Goal: Check status: Check status

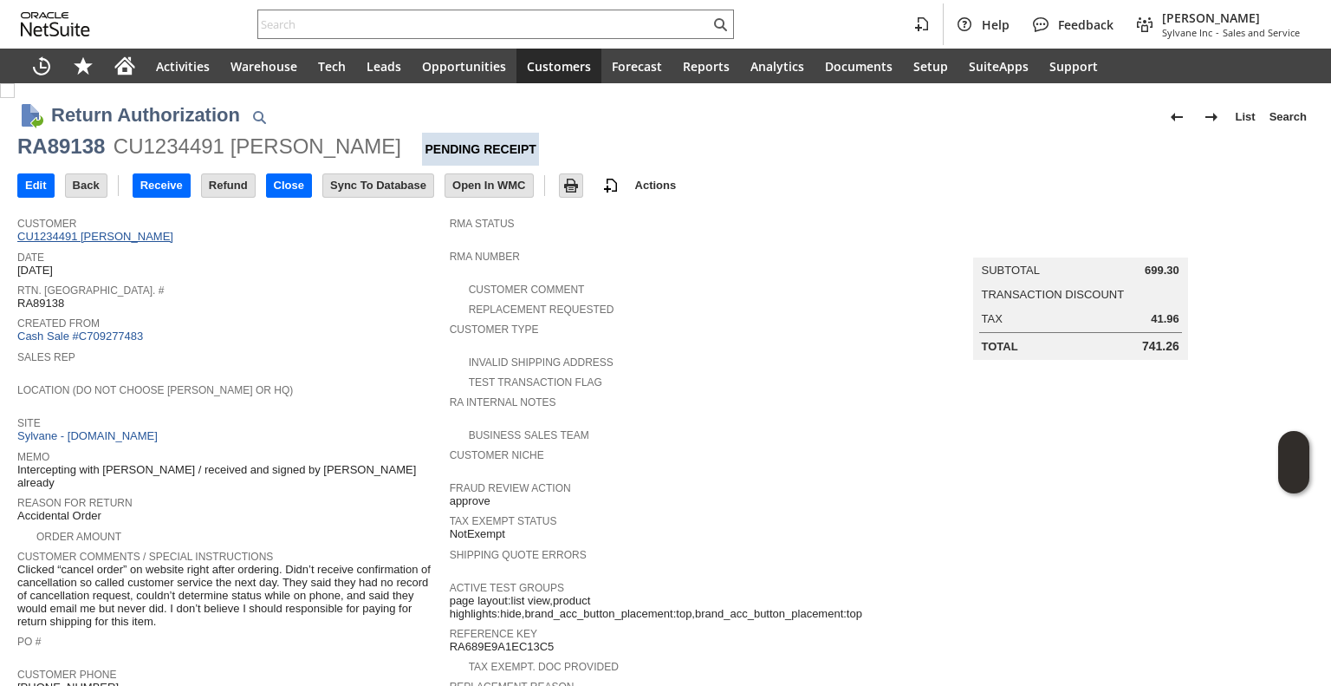
drag, startPoint x: 121, startPoint y: 246, endPoint x: 153, endPoint y: 235, distance: 33.2
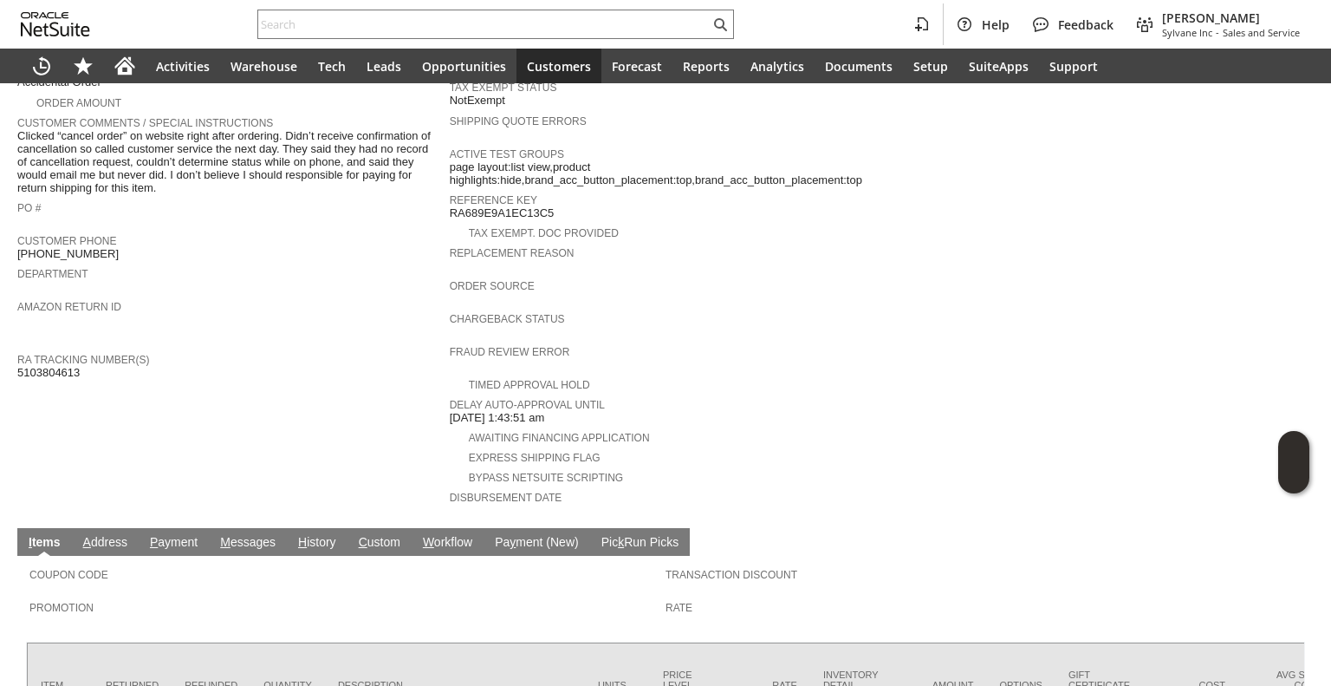
scroll to position [566, 0]
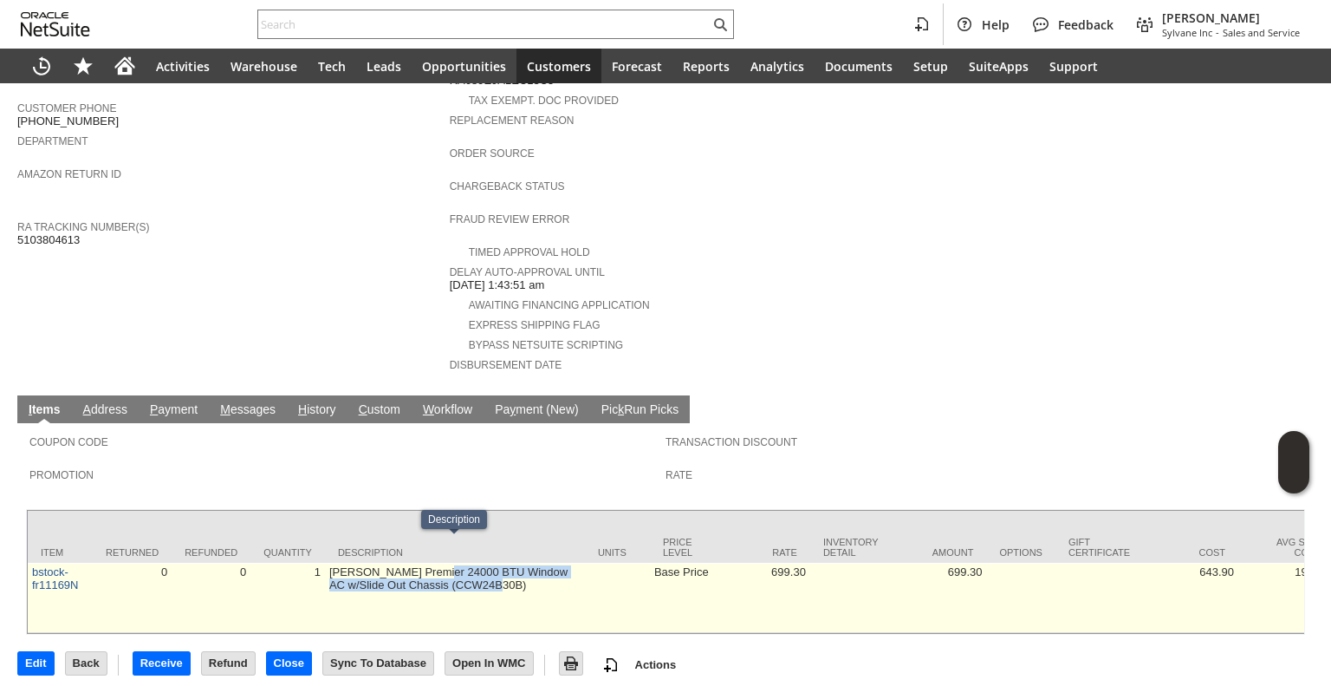
drag, startPoint x: 524, startPoint y: 577, endPoint x: 425, endPoint y: 547, distance: 104.2
click at [425, 563] on td "Friedrich Premier 24000 BTU Window AC w/Slide Out Chassis (CCW24B30B)" at bounding box center [455, 598] width 260 height 70
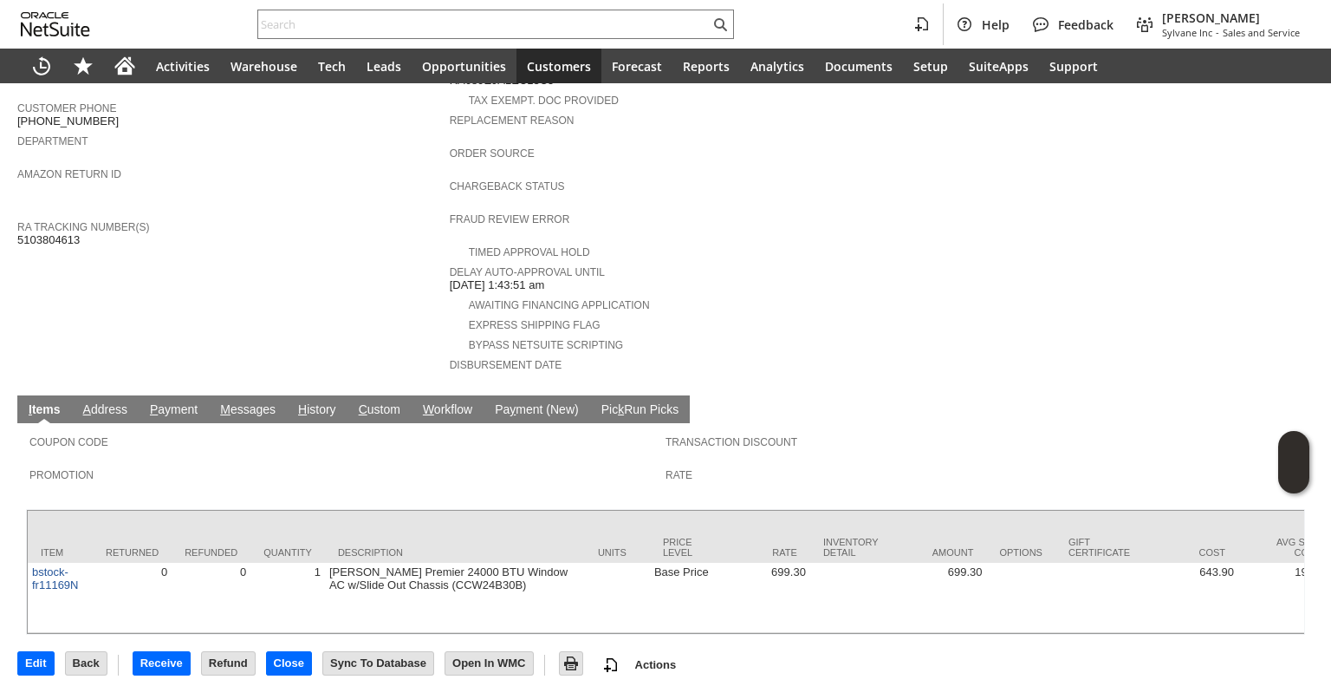
click at [59, 215] on td "Customer CU1234491 brandon gallagher Date 8/14/2025 Rtn. Auth. # RA89138 Create…" at bounding box center [233, 14] width 433 height 745
click at [62, 233] on span "5103804613" at bounding box center [48, 240] width 62 height 14
copy span "5103804613"
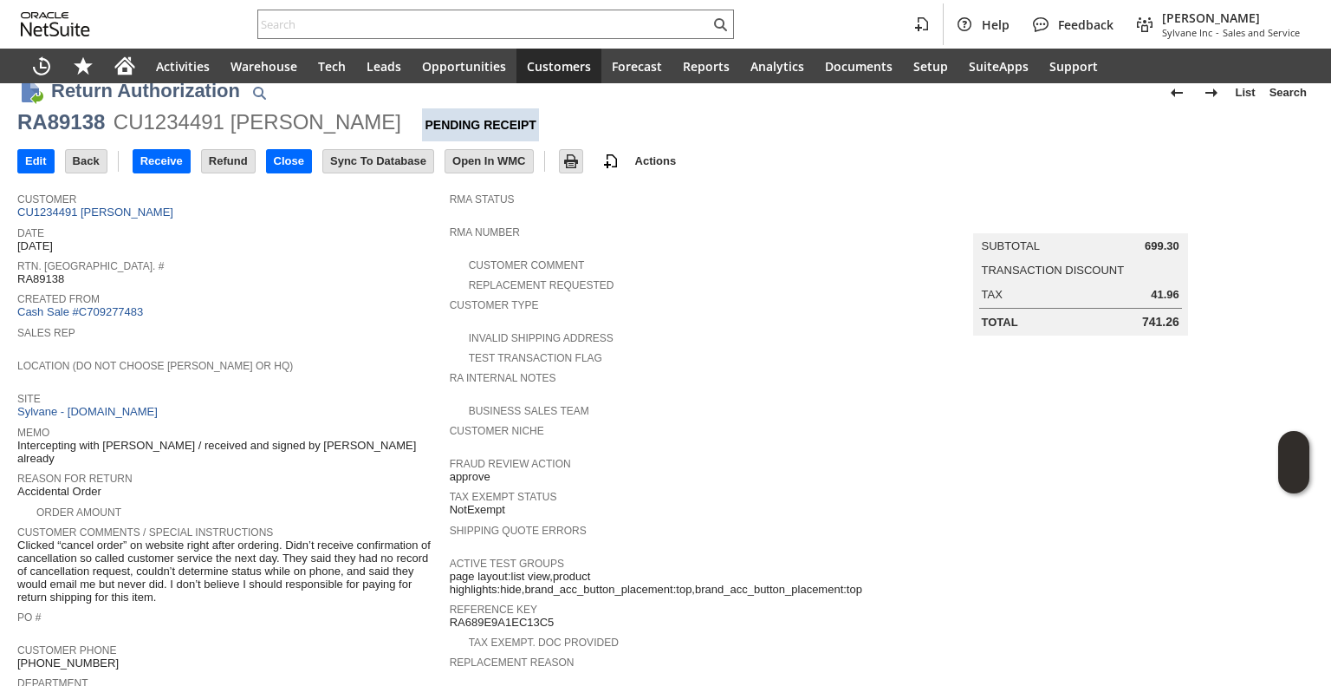
scroll to position [0, 0]
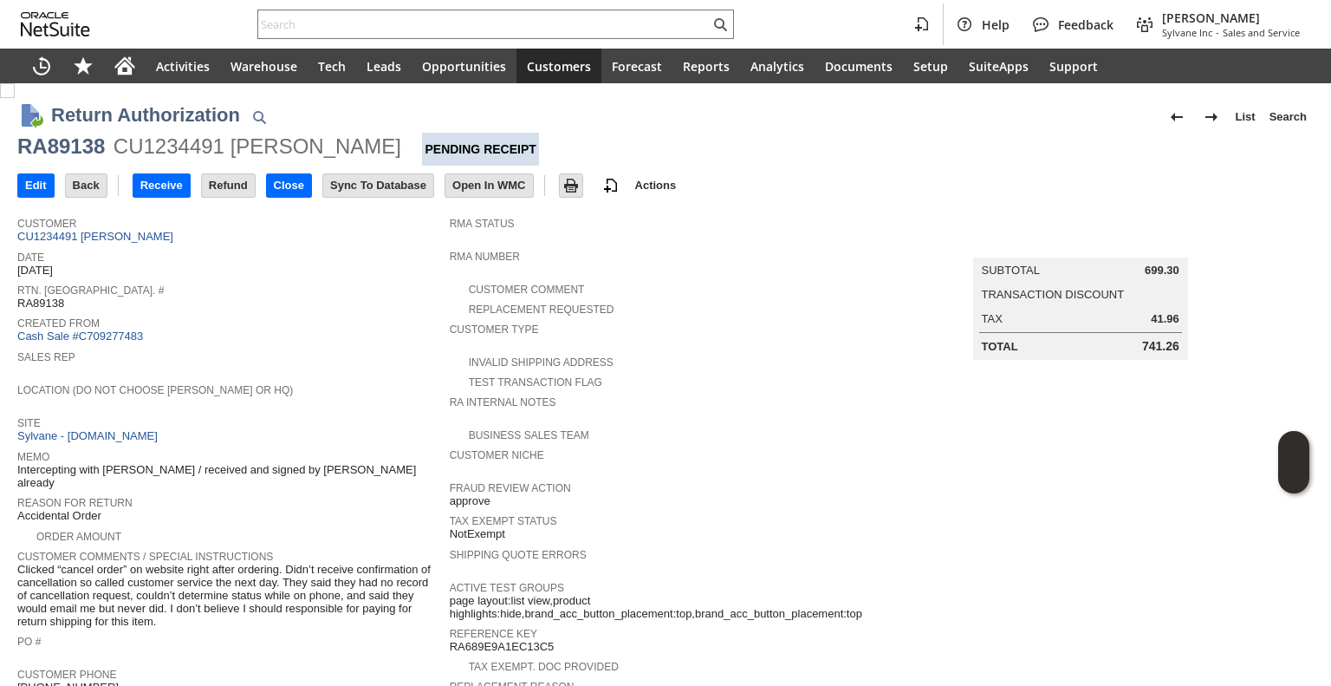
click at [75, 153] on div "RA89138" at bounding box center [61, 147] width 88 height 28
copy div "RA89138"
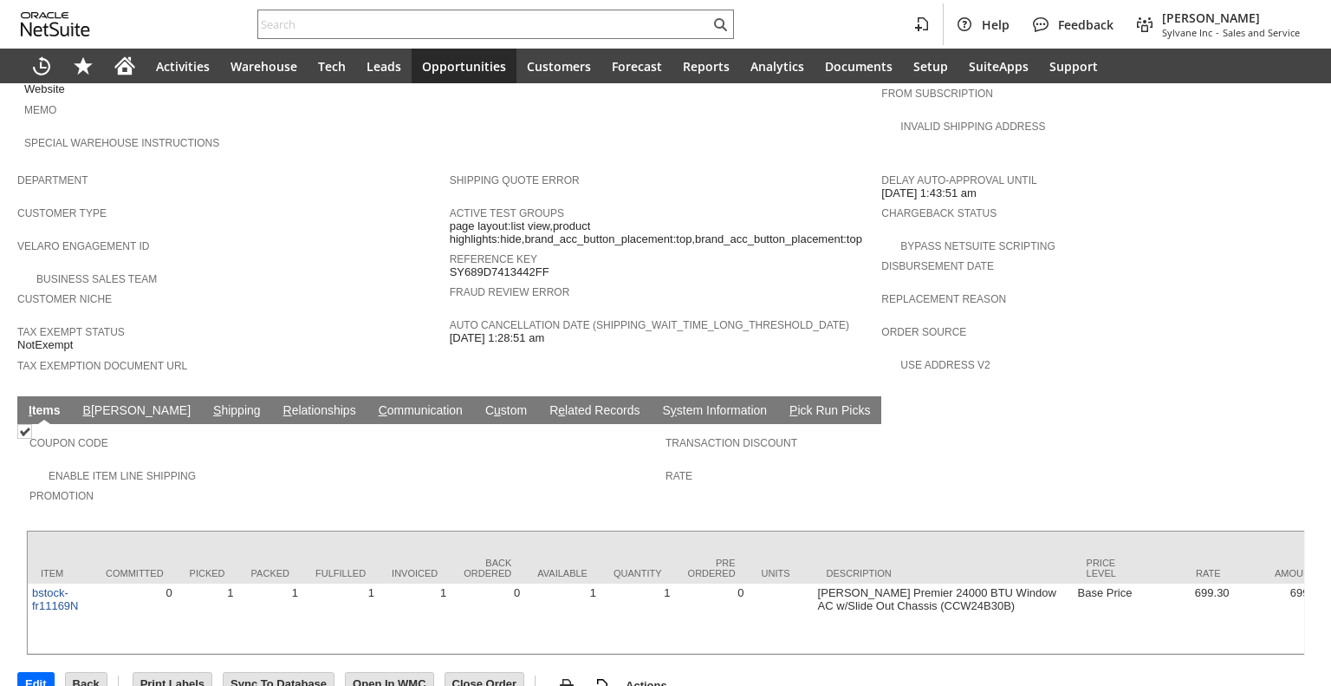
scroll to position [909, 0]
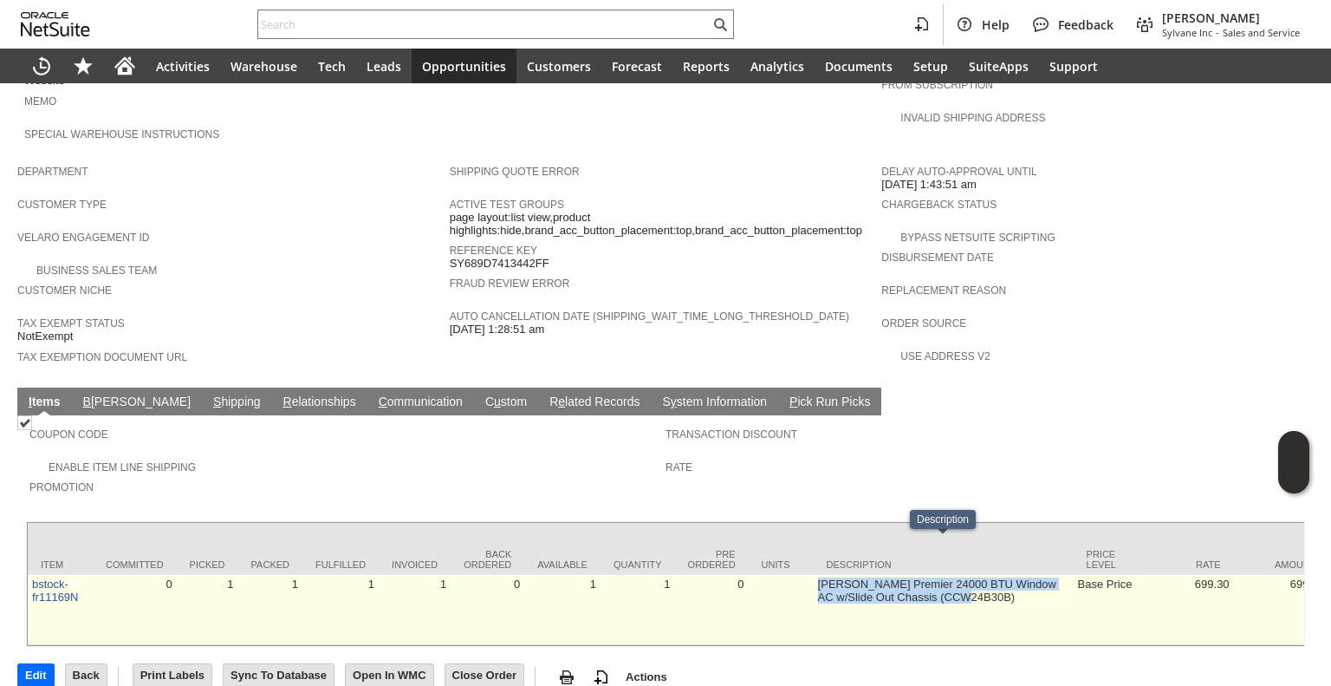
drag, startPoint x: 798, startPoint y: 546, endPoint x: 941, endPoint y: 557, distance: 142.6
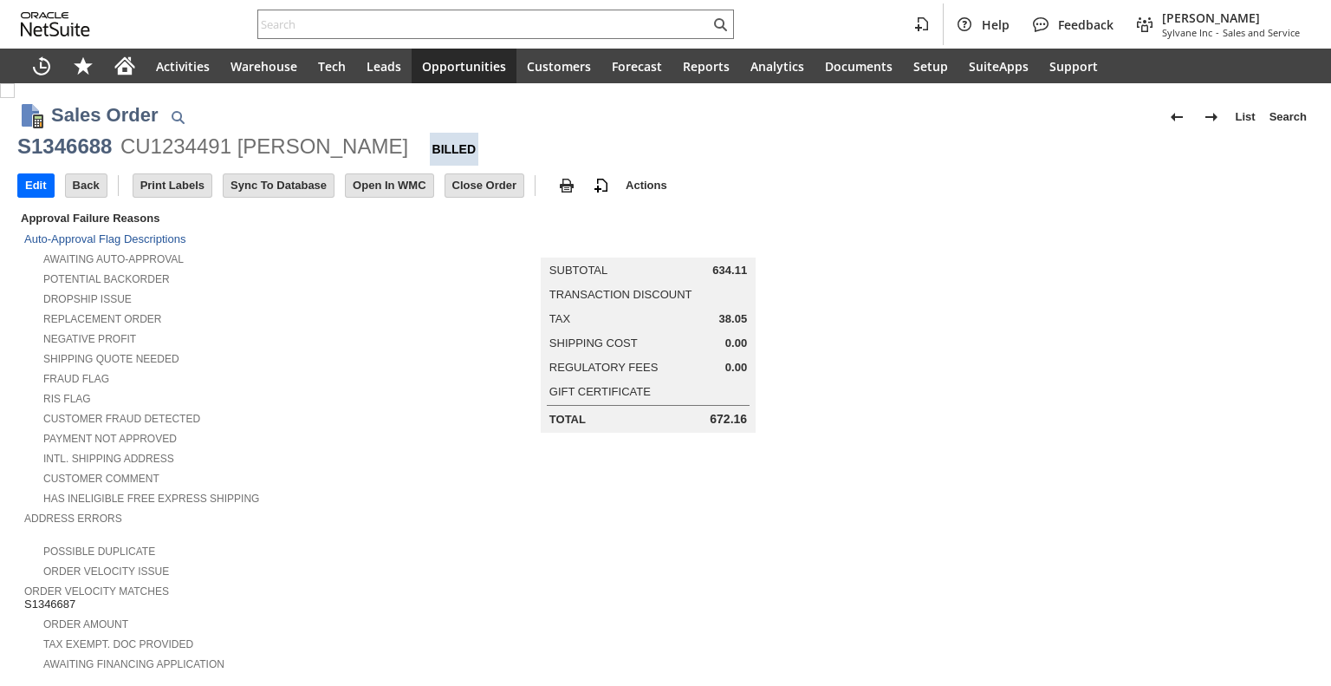
scroll to position [863, 0]
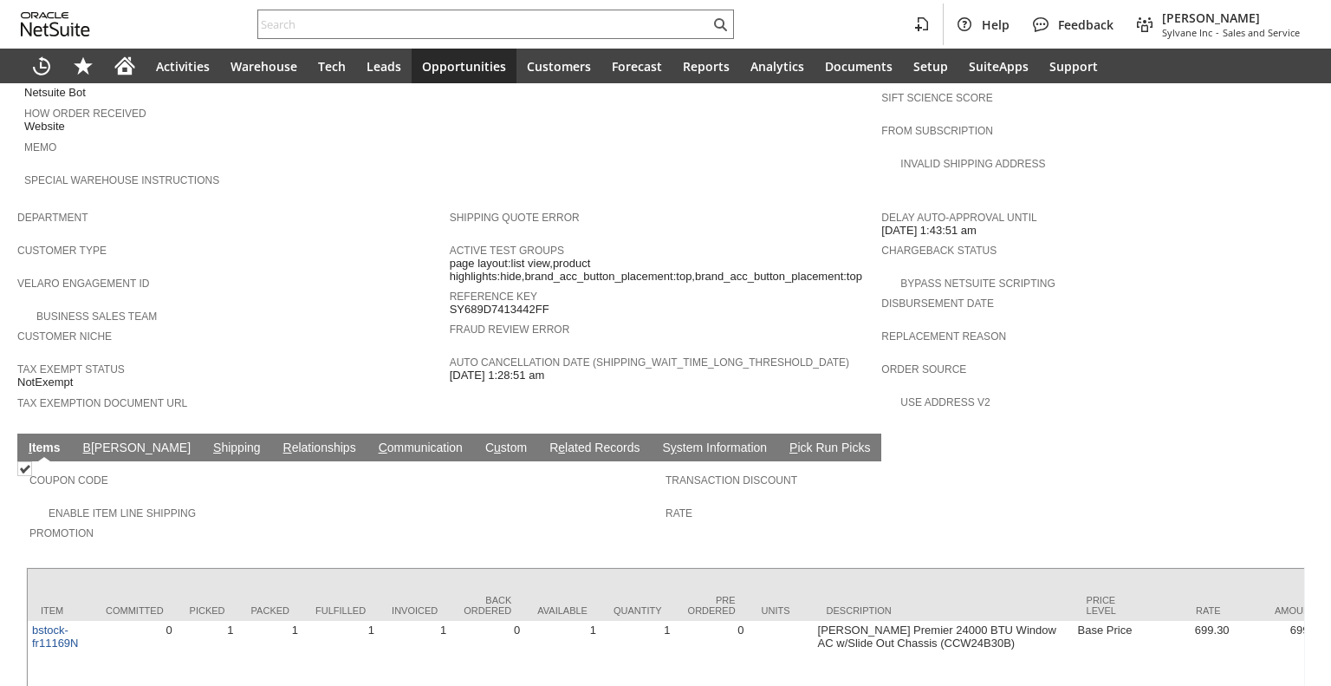
click at [209, 440] on link "S hipping" at bounding box center [237, 448] width 56 height 16
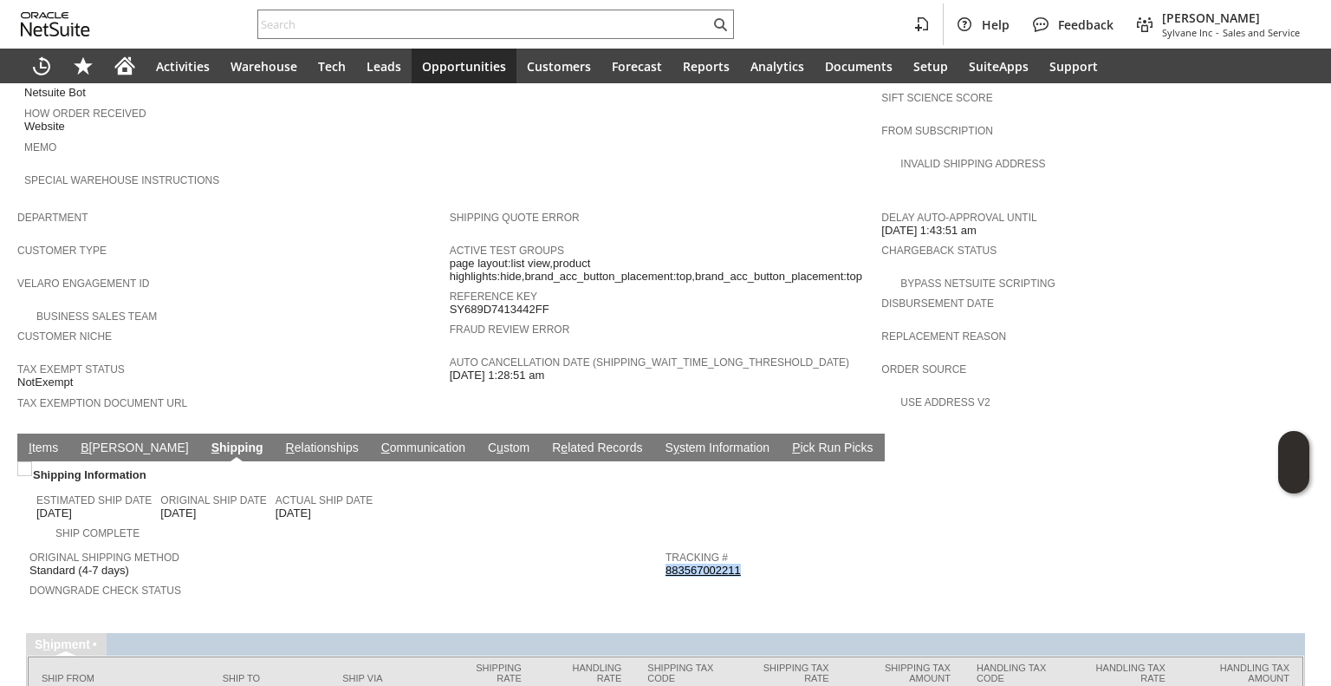
drag, startPoint x: 738, startPoint y: 533, endPoint x: 659, endPoint y: 534, distance: 78.9
click at [666, 546] on div "Tracking # 883567002211" at bounding box center [980, 561] width 628 height 31
copy link "883567002211"
click at [56, 440] on link "I tems" at bounding box center [43, 448] width 38 height 16
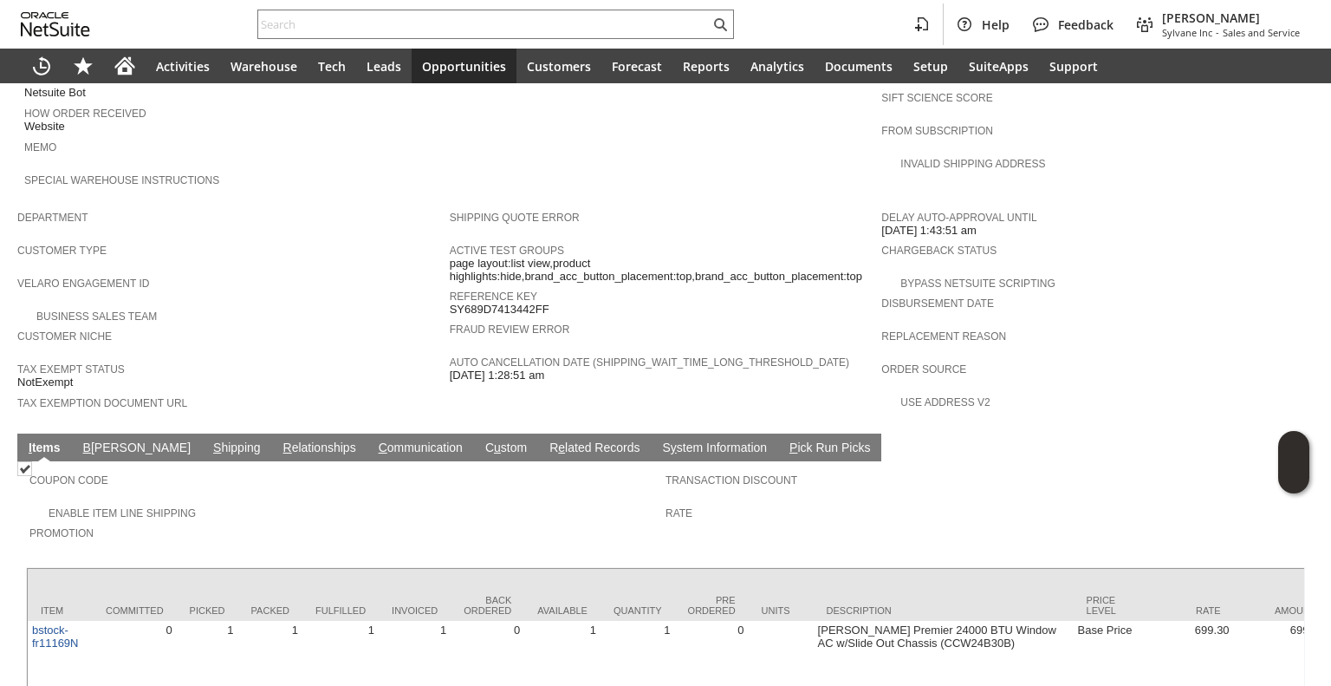
scroll to position [909, 0]
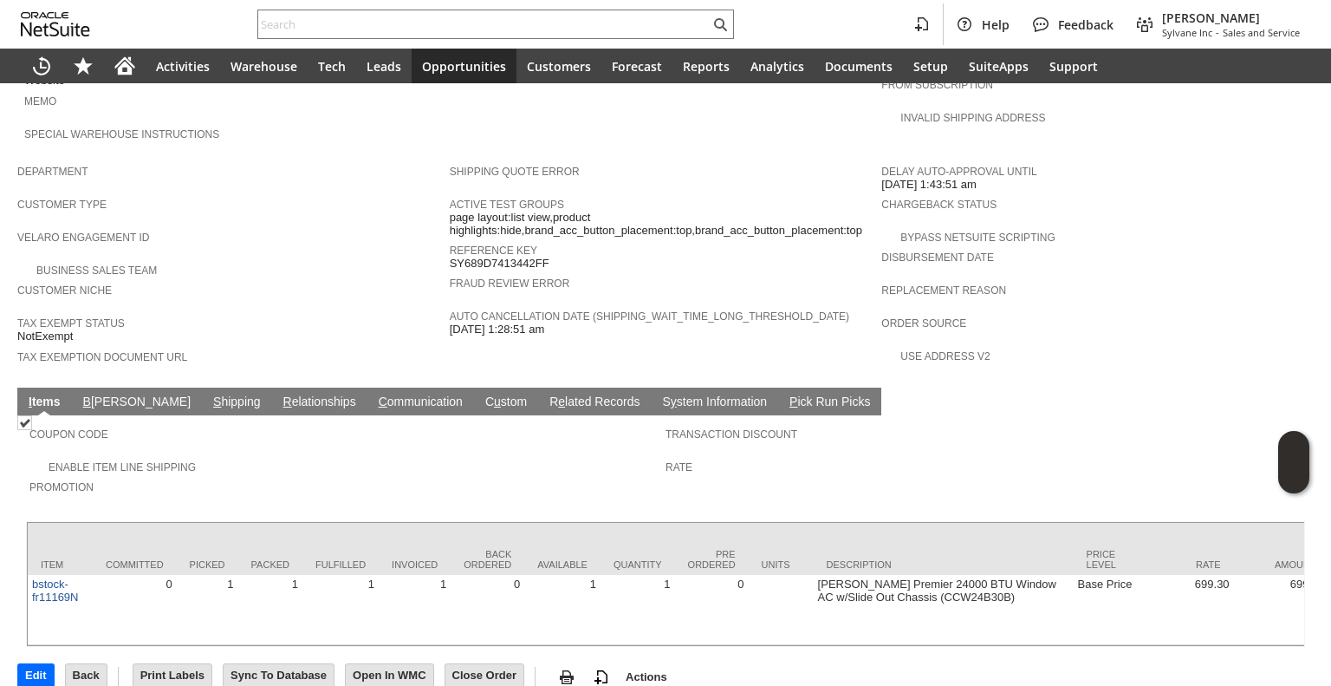
click at [209, 394] on link "S hipping" at bounding box center [237, 402] width 56 height 16
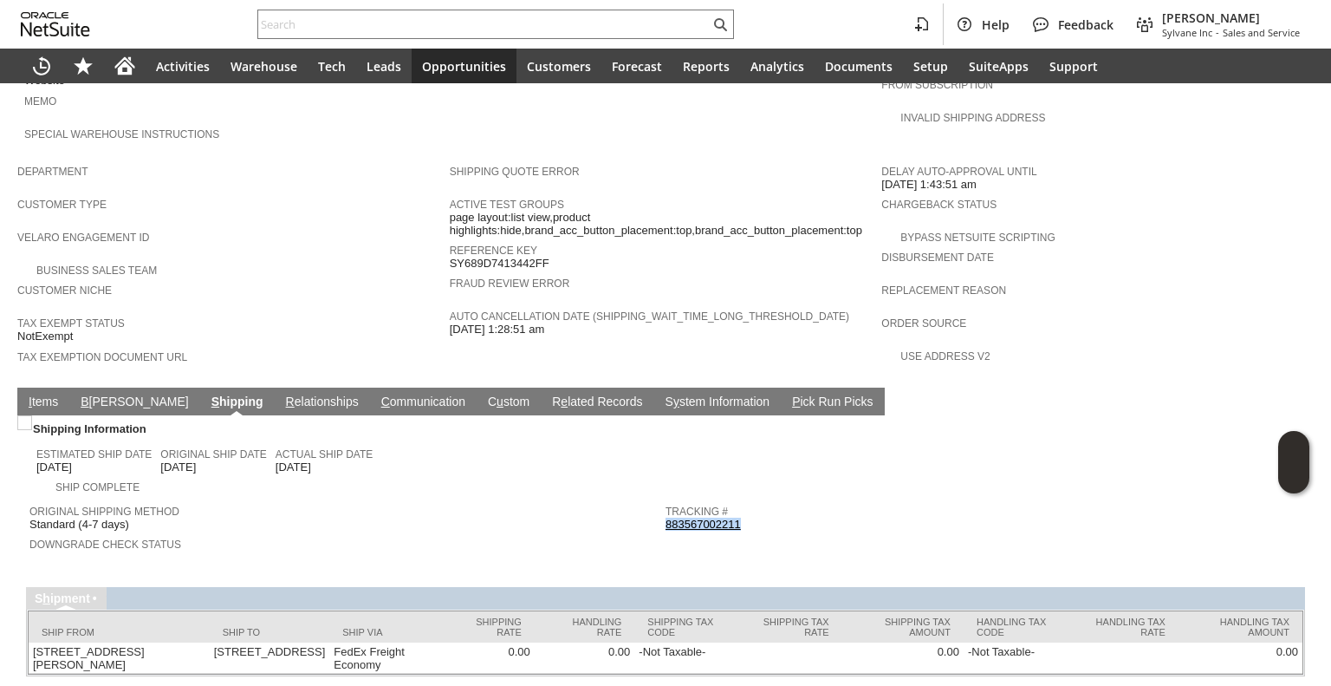
click at [207, 394] on link "S hipping" at bounding box center [237, 402] width 61 height 16
copy link "883567002211"
click at [50, 394] on link "I tems" at bounding box center [43, 402] width 38 height 16
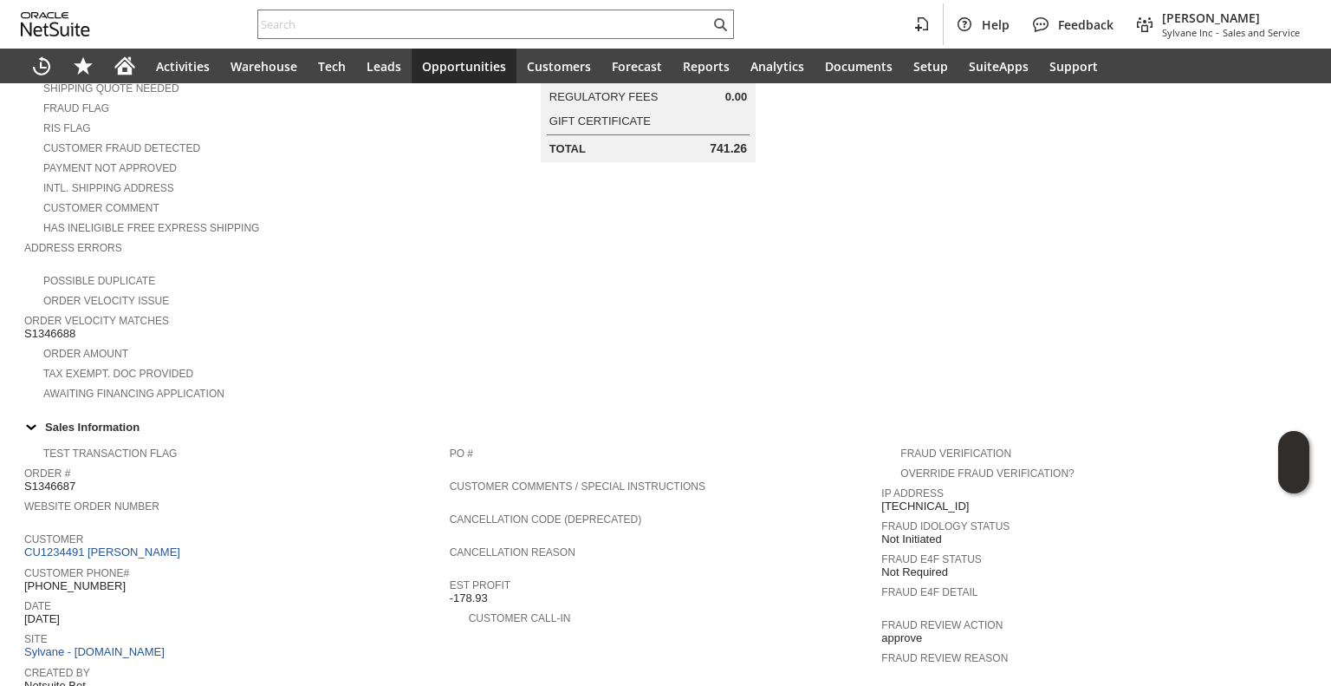
scroll to position [0, 0]
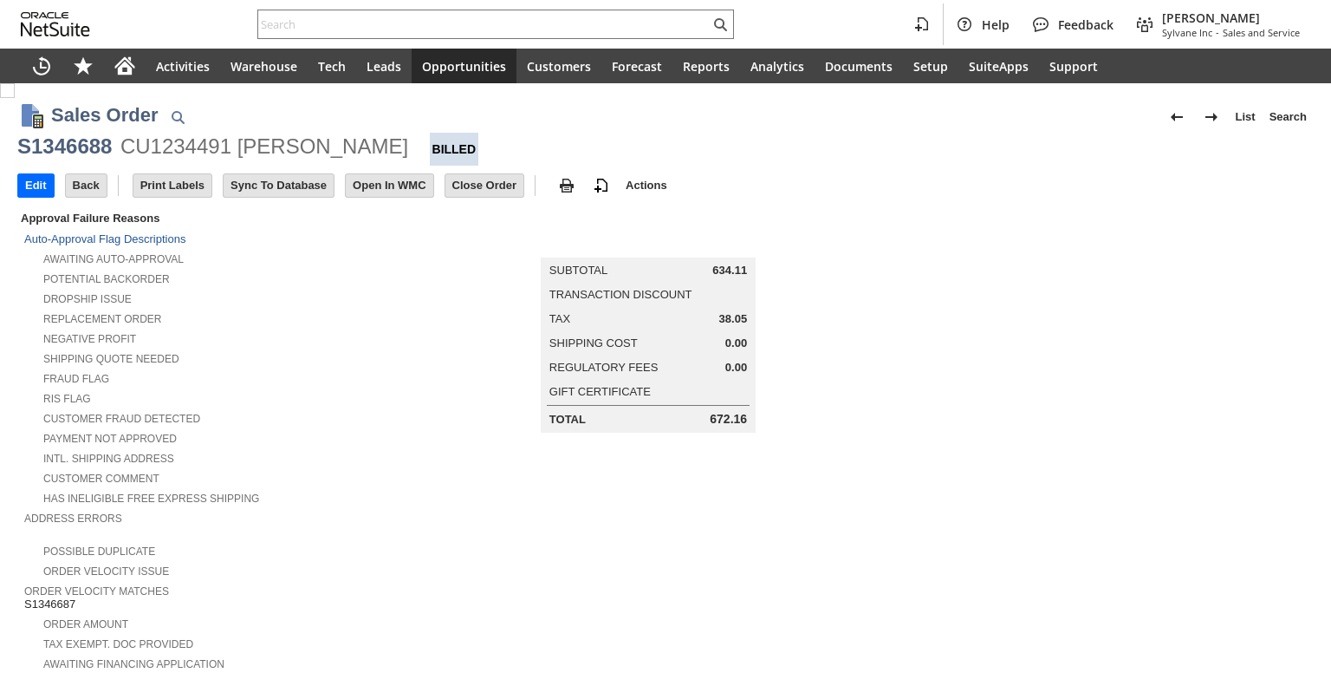
scroll to position [909, 0]
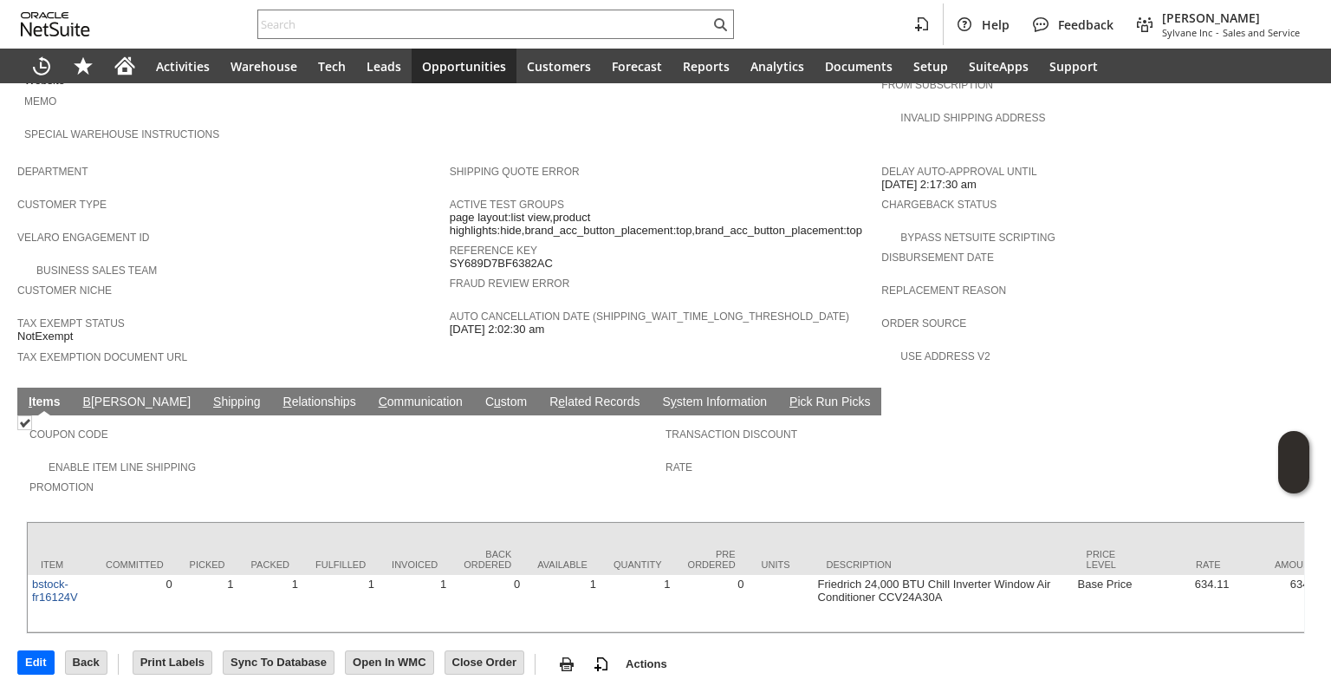
click at [209, 394] on link "S hipping" at bounding box center [237, 402] width 56 height 16
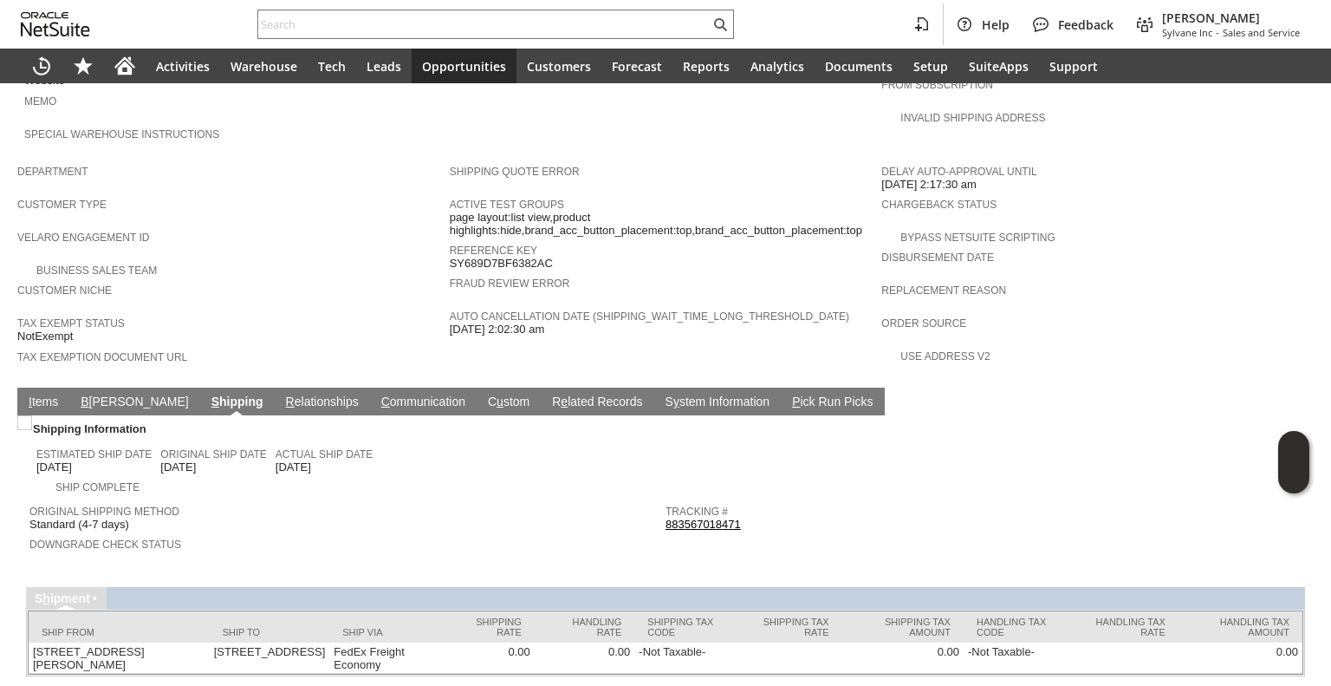
click at [711, 518] on link "883567018471" at bounding box center [703, 524] width 75 height 13
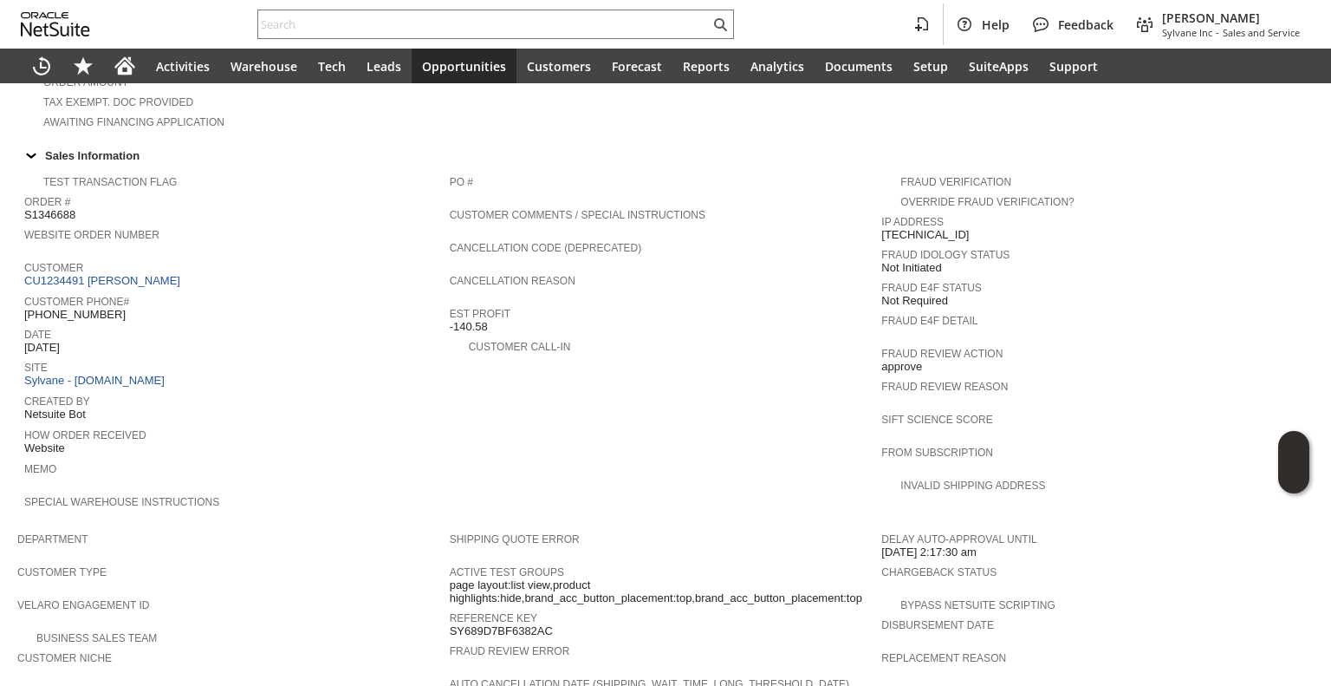
scroll to position [531, 0]
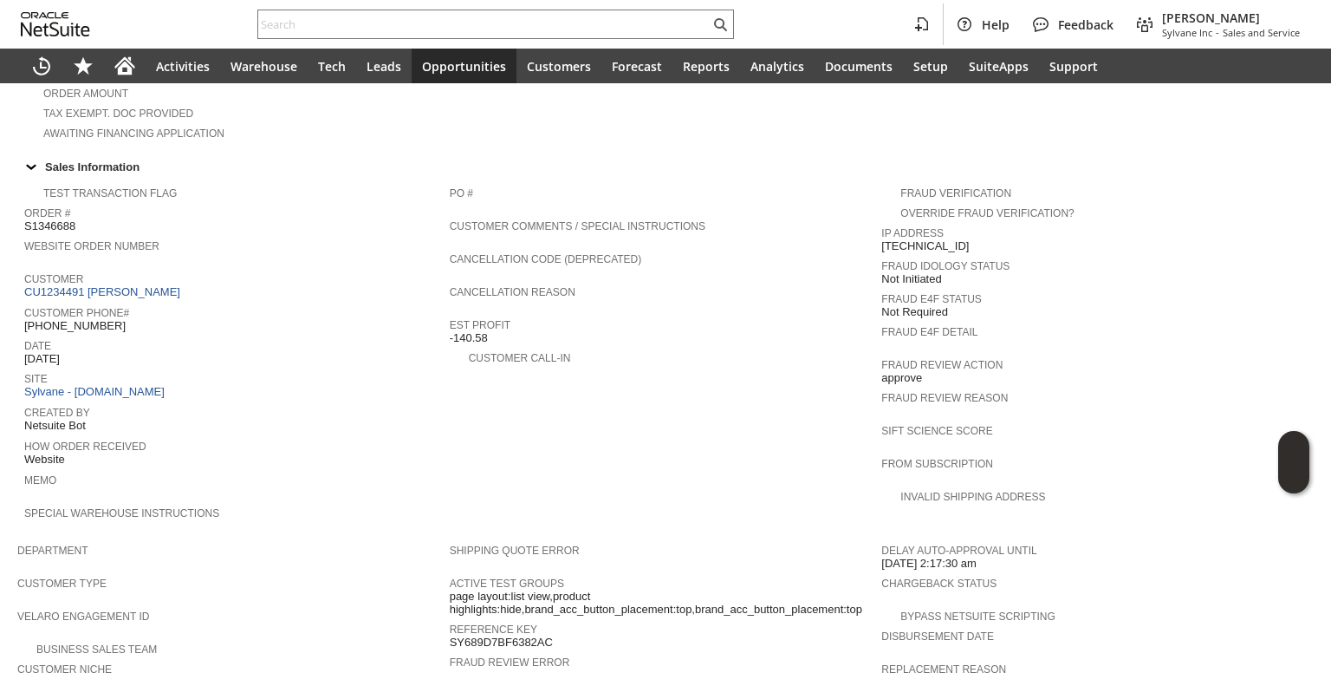
click at [81, 319] on span "[PHONE_NUMBER]" at bounding box center [74, 326] width 101 height 14
copy tbody "[PHONE_NUMBER]"
